Goal: Task Accomplishment & Management: Complete application form

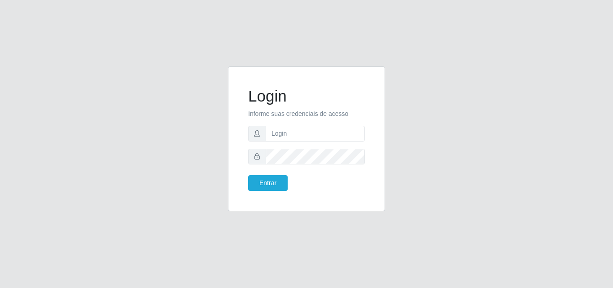
type input "vitoria@saullus"
click at [248, 175] on button "Entrar" at bounding box center [267, 183] width 39 height 16
click at [278, 185] on button "Entrar" at bounding box center [267, 183] width 39 height 16
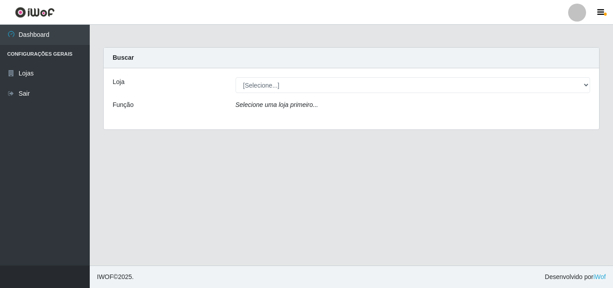
click at [341, 95] on div "Loja [Selecione...] Saullus Supermercados Função Selecione uma loja primeiro..." at bounding box center [351, 98] width 495 height 61
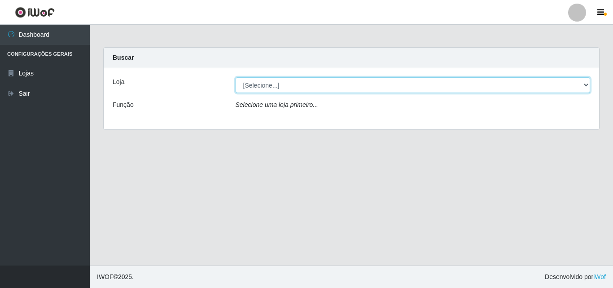
click at [341, 87] on select "[Selecione...] Saullus Supermercados" at bounding box center [413, 85] width 355 height 16
select select "423"
click at [236, 77] on select "[Selecione...] Saullus Supermercados" at bounding box center [413, 85] width 355 height 16
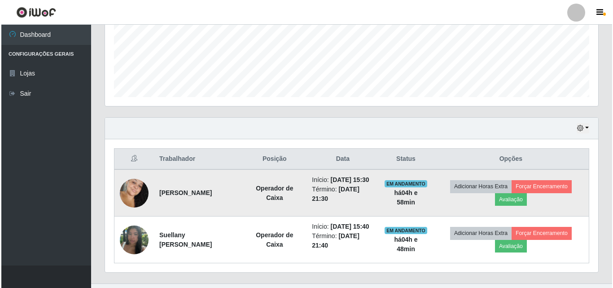
scroll to position [261, 0]
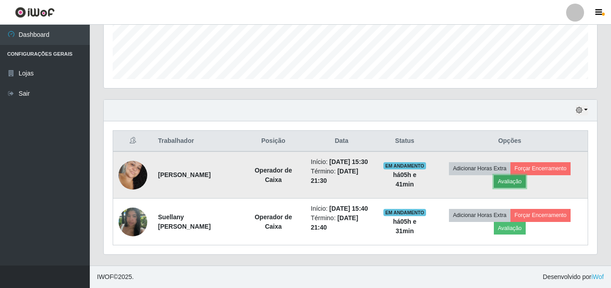
click at [516, 175] on button "Avaliação" at bounding box center [510, 181] width 32 height 13
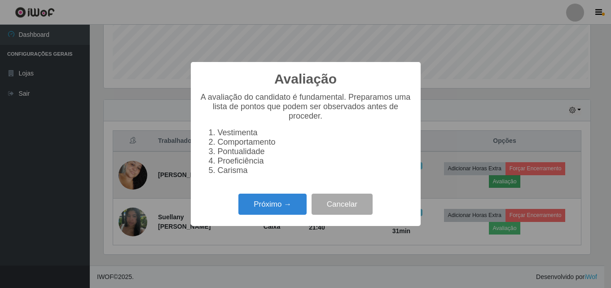
click at [444, 128] on div "Avaliação × A avaliação do candidato é fundamental. Preparamos uma lista de pon…" at bounding box center [305, 144] width 611 height 288
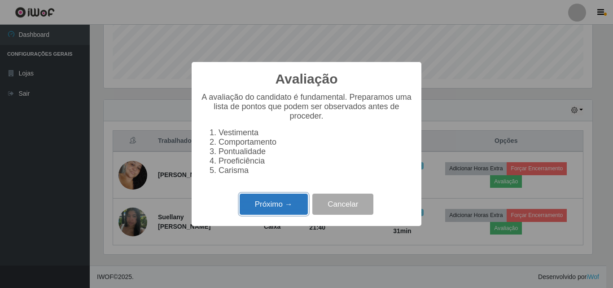
click at [276, 211] on button "Próximo →" at bounding box center [274, 203] width 68 height 21
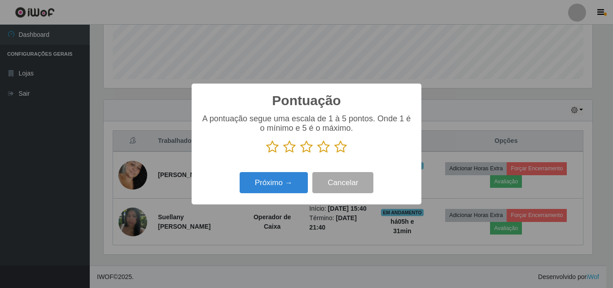
scroll to position [448489, 448187]
click at [342, 149] on icon at bounding box center [340, 146] width 13 height 13
click at [334, 153] on input "radio" at bounding box center [334, 153] width 0 height 0
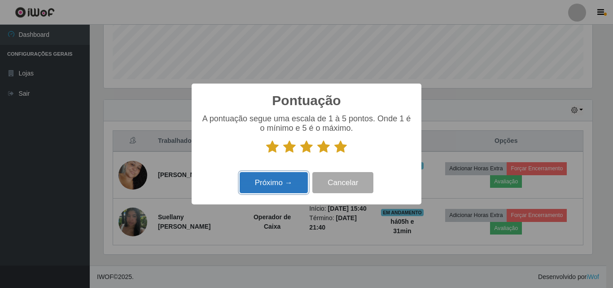
click at [289, 189] on button "Próximo →" at bounding box center [274, 182] width 68 height 21
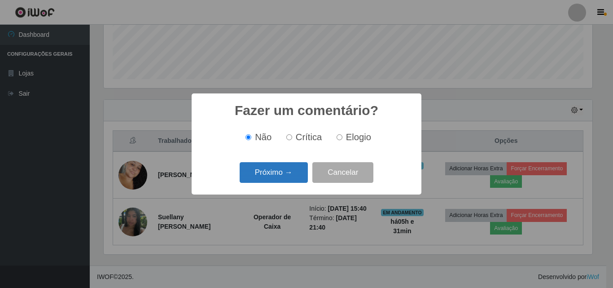
click at [291, 167] on button "Próximo →" at bounding box center [274, 172] width 68 height 21
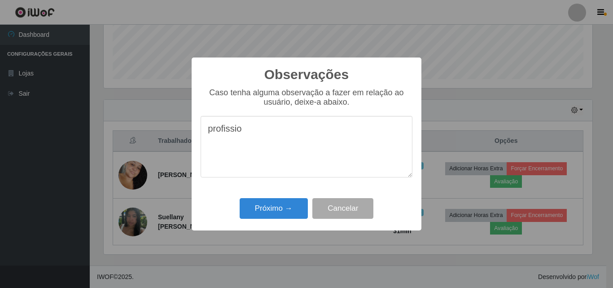
type textarea "profissio"
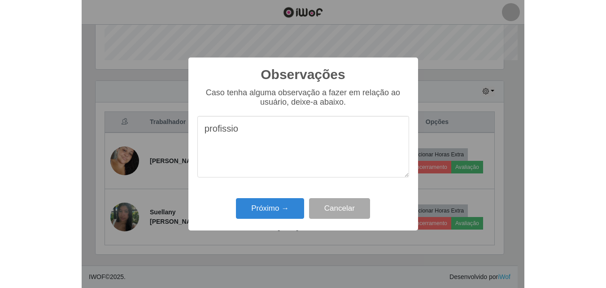
scroll to position [448489, 448267]
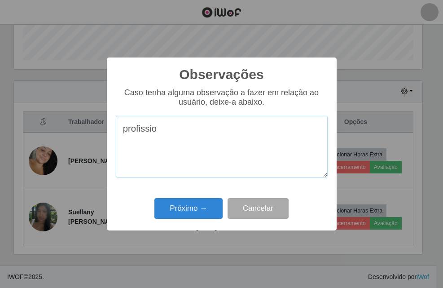
click at [275, 124] on textarea "profissio" at bounding box center [222, 146] width 212 height 61
drag, startPoint x: 281, startPoint y: 125, endPoint x: 109, endPoint y: 145, distance: 173.0
click at [109, 144] on div "Observações × Caso tenha alguma observação a fazer em relação ao usuário, deixe…" at bounding box center [222, 143] width 230 height 173
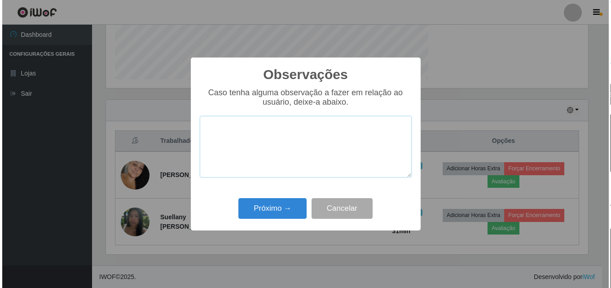
scroll to position [186, 489]
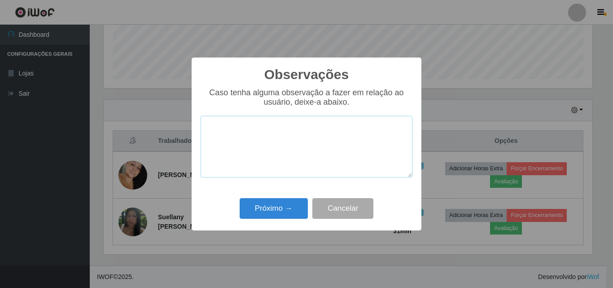
click at [280, 124] on textarea at bounding box center [307, 146] width 212 height 61
drag, startPoint x: 288, startPoint y: 128, endPoint x: 201, endPoint y: 123, distance: 88.1
click at [201, 123] on textarea "Otima profissional" at bounding box center [307, 146] width 212 height 61
type textarea "Otima profissional"
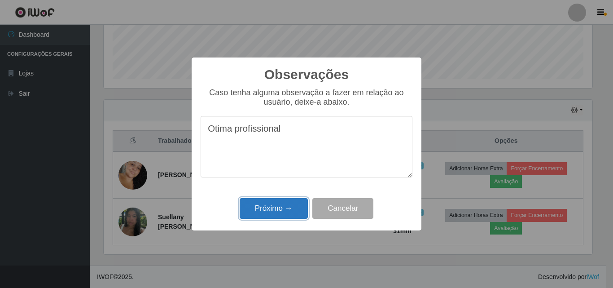
click at [260, 203] on button "Próximo →" at bounding box center [274, 208] width 68 height 21
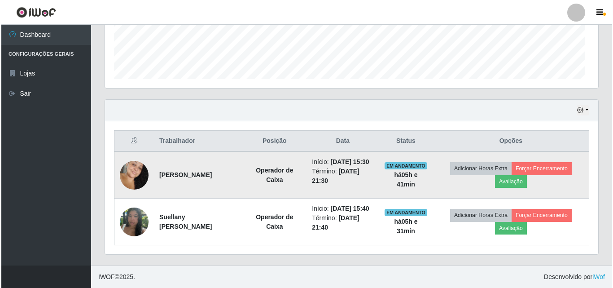
scroll to position [186, 493]
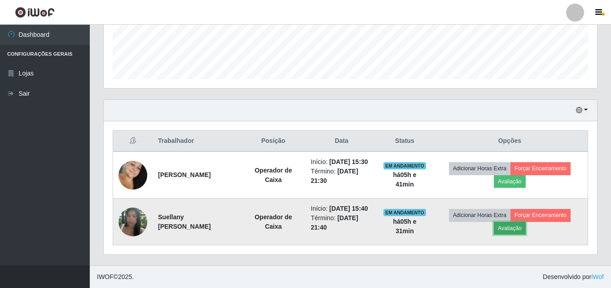
click at [511, 222] on button "Avaliação" at bounding box center [510, 228] width 32 height 13
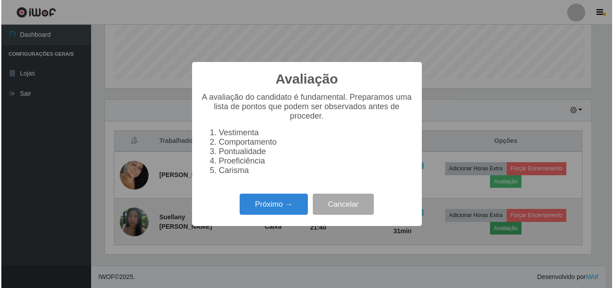
scroll to position [186, 489]
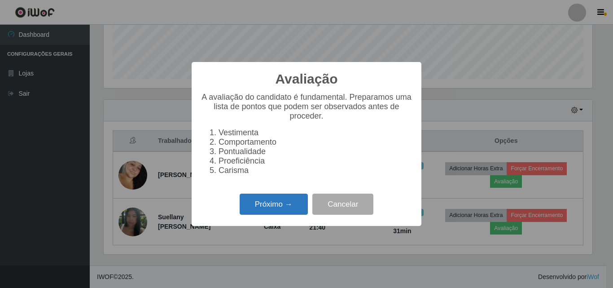
click at [286, 208] on button "Próximo →" at bounding box center [274, 203] width 68 height 21
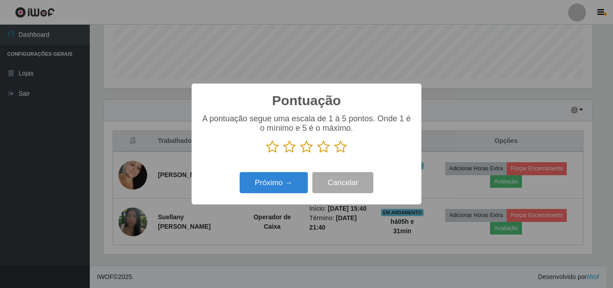
click at [343, 148] on icon at bounding box center [340, 146] width 13 height 13
click at [334, 153] on input "radio" at bounding box center [334, 153] width 0 height 0
click at [284, 199] on div "Pontuação × A pontuação segue uma escala de 1 à 5 pontos. Onde 1 é o mínimo e 5…" at bounding box center [307, 143] width 230 height 121
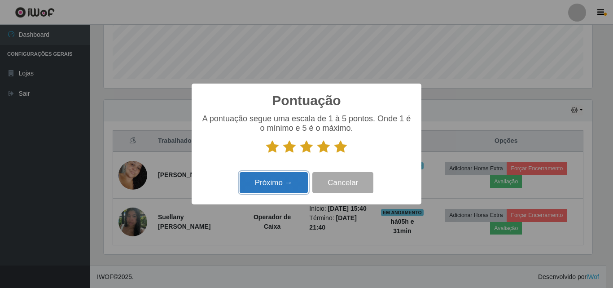
click at [285, 189] on button "Próximo →" at bounding box center [274, 182] width 68 height 21
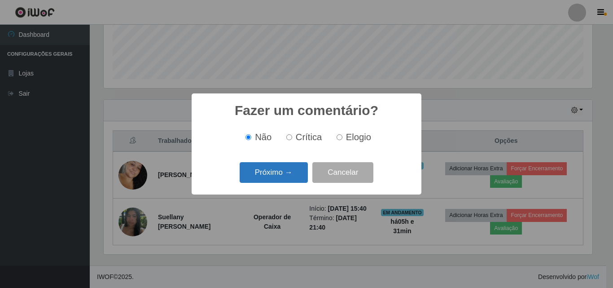
click at [291, 170] on button "Próximo →" at bounding box center [274, 172] width 68 height 21
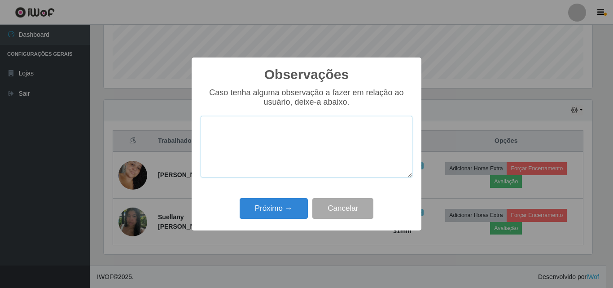
paste textarea "Otima profissional"
type textarea "Otima profissional"
click at [287, 196] on div "Observações × Caso tenha alguma observação a fazer em relação ao usuário, deixe…" at bounding box center [307, 143] width 230 height 173
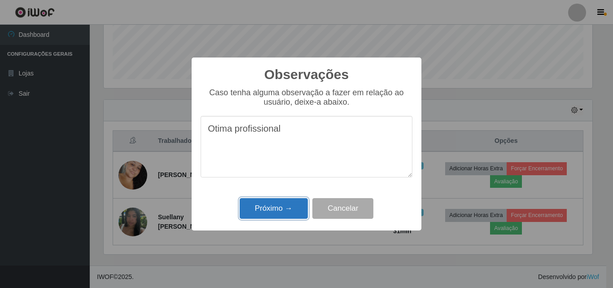
click at [277, 208] on button "Próximo →" at bounding box center [274, 208] width 68 height 21
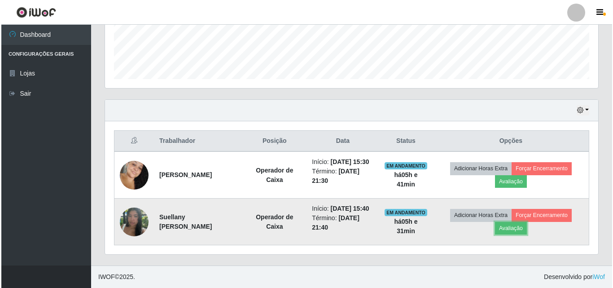
scroll to position [186, 493]
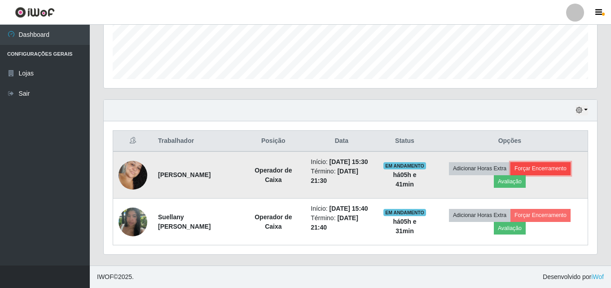
click at [547, 162] on button "Forçar Encerramento" at bounding box center [540, 168] width 60 height 13
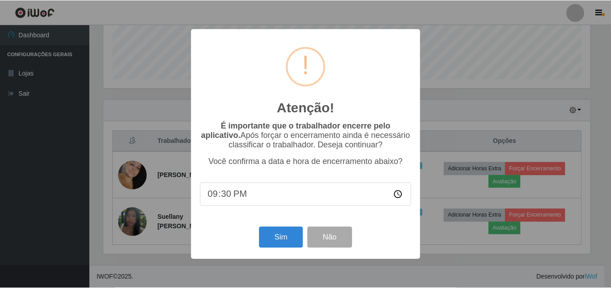
scroll to position [186, 489]
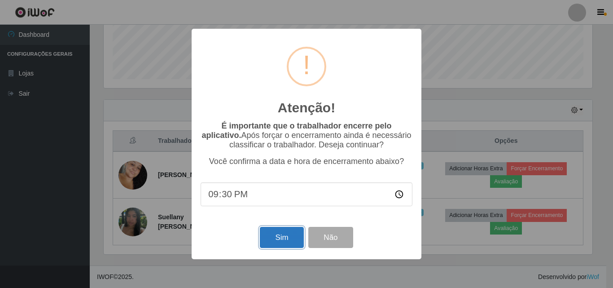
click at [260, 232] on button "Sim" at bounding box center [282, 237] width 44 height 21
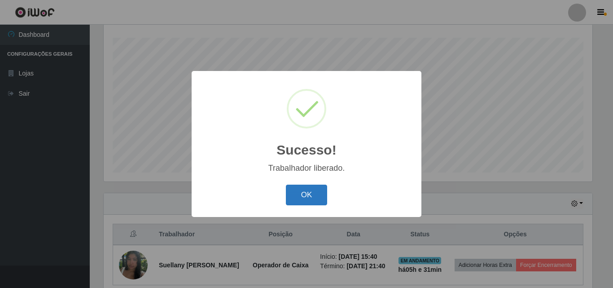
click at [310, 205] on button "OK" at bounding box center [307, 194] width 42 height 21
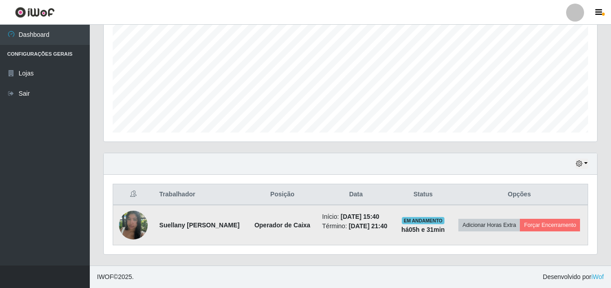
scroll to position [195, 0]
click at [530, 226] on button "Forçar Encerramento" at bounding box center [550, 225] width 60 height 13
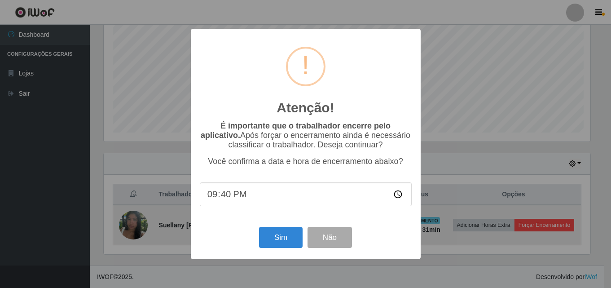
scroll to position [186, 489]
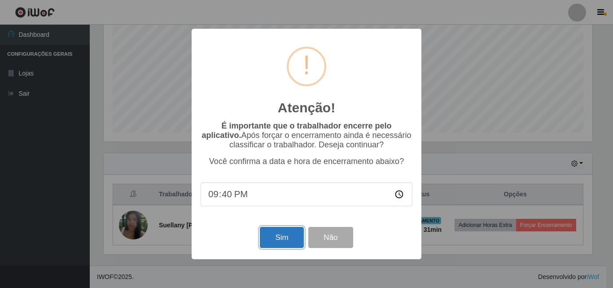
click at [262, 234] on button "Sim" at bounding box center [282, 237] width 44 height 21
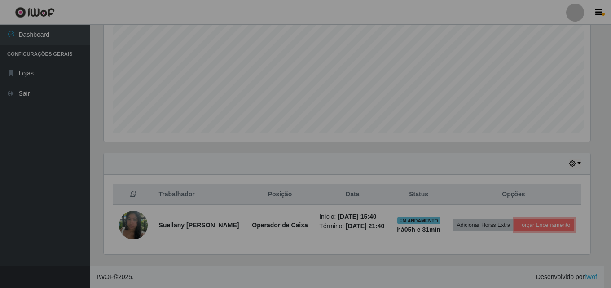
scroll to position [0, 0]
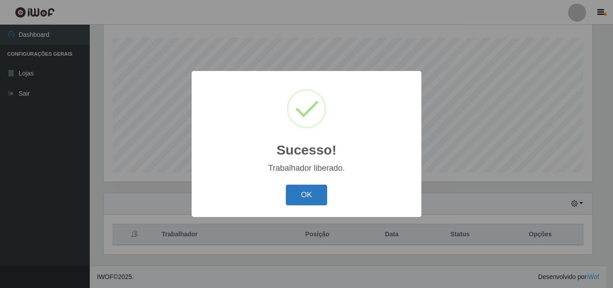
click at [325, 192] on button "OK" at bounding box center [307, 194] width 42 height 21
